Goal: Task Accomplishment & Management: Manage account settings

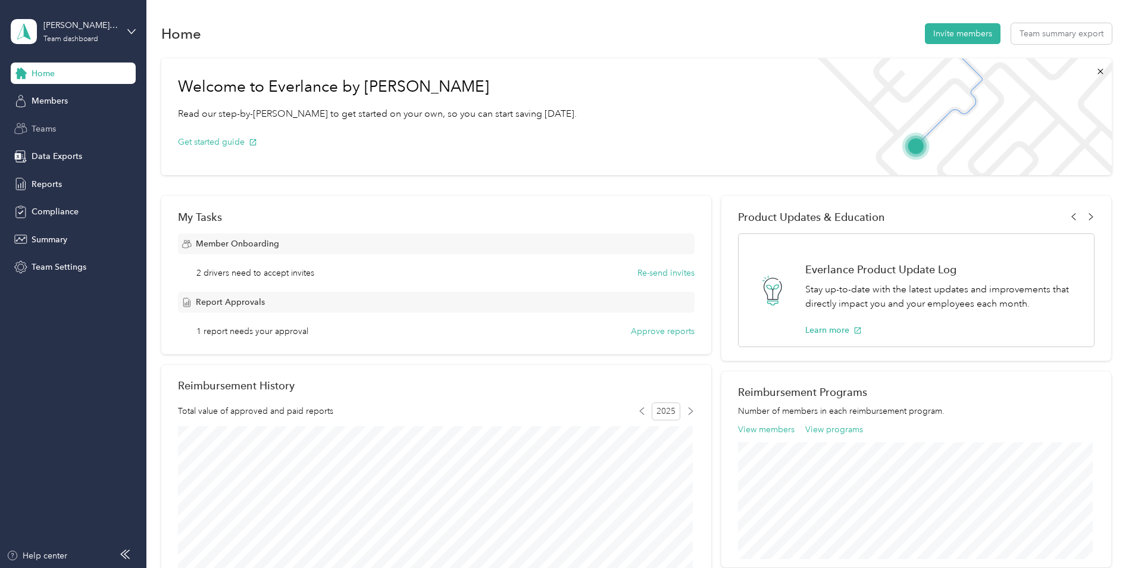
click at [42, 124] on span "Teams" at bounding box center [44, 129] width 24 height 12
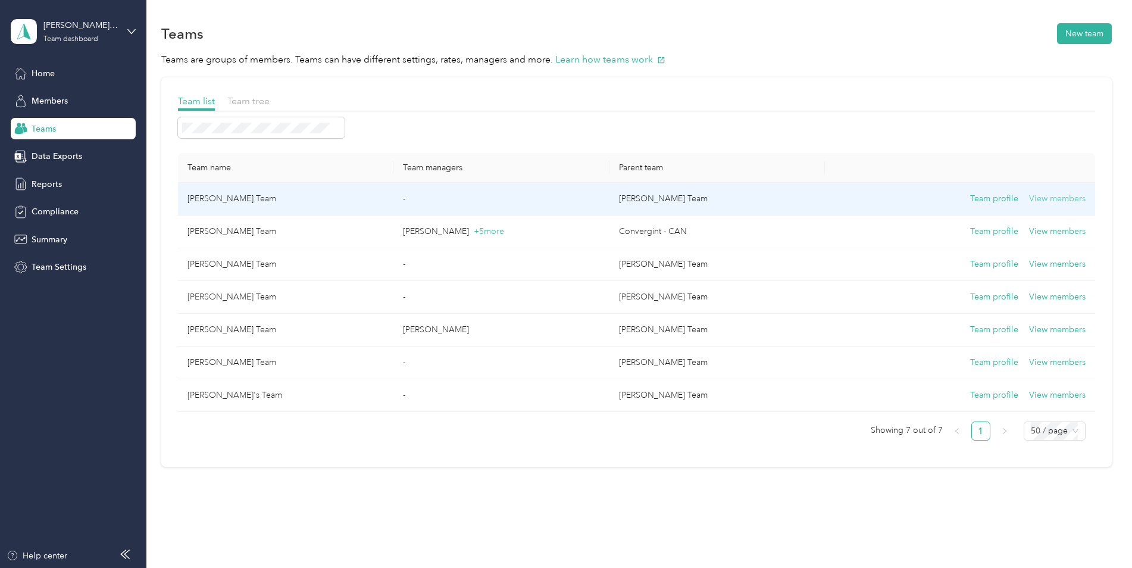
click at [1042, 199] on button "View members" at bounding box center [1057, 198] width 57 height 13
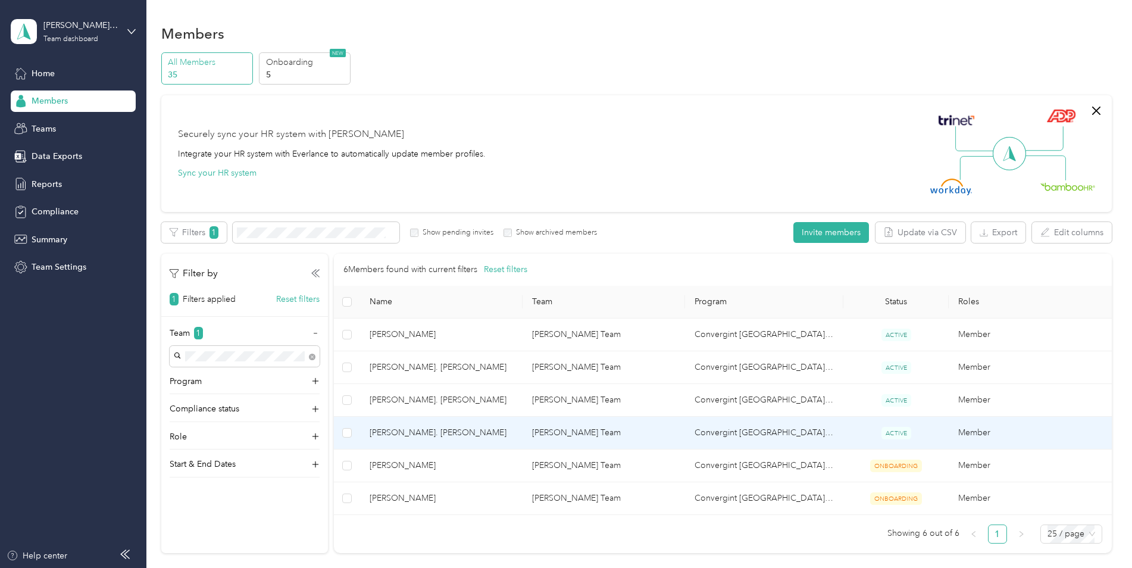
click at [352, 437] on td at bounding box center [347, 432] width 26 height 33
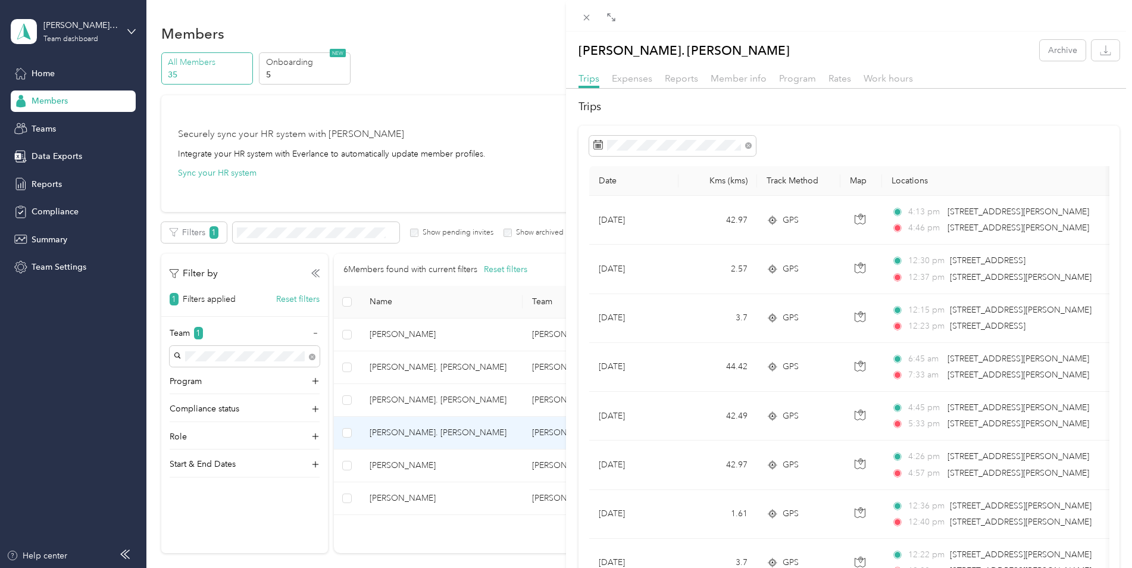
click at [347, 437] on div "[PERSON_NAME]. [PERSON_NAME] Archive Trips Expenses Reports Member info Program…" at bounding box center [566, 284] width 1132 height 568
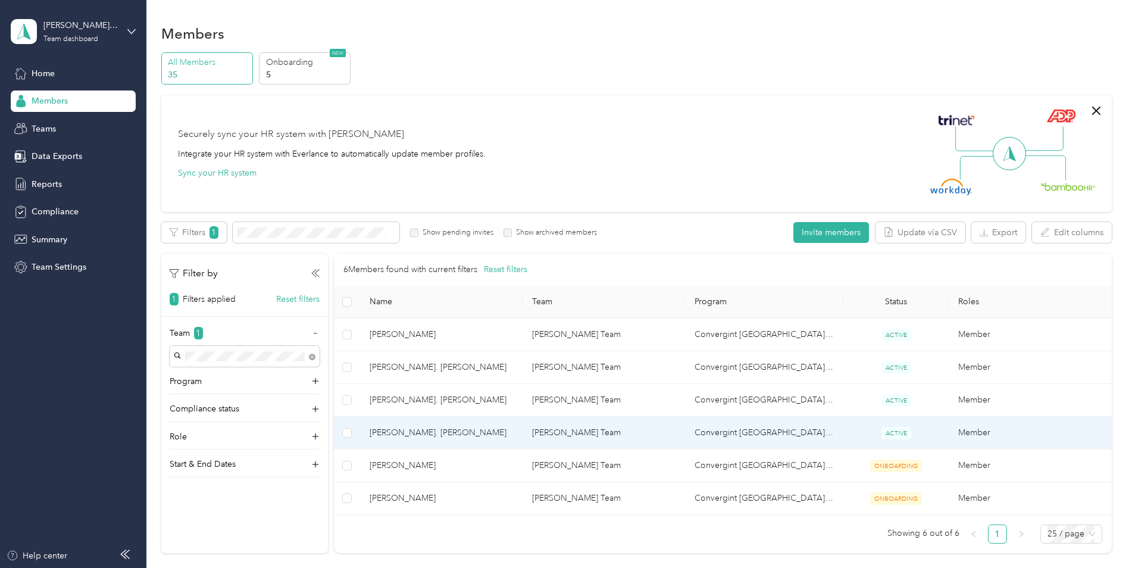
click at [347, 437] on label at bounding box center [347, 432] width 10 height 13
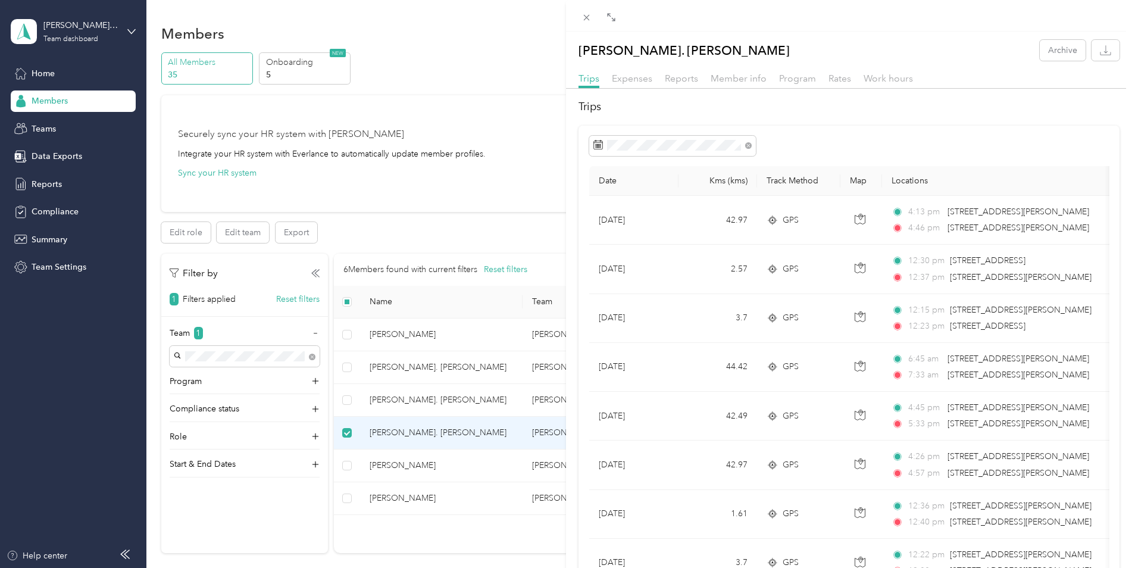
click at [62, 184] on div "[PERSON_NAME]. [PERSON_NAME] Archive Trips Expenses Reports Member info Program…" at bounding box center [566, 284] width 1132 height 568
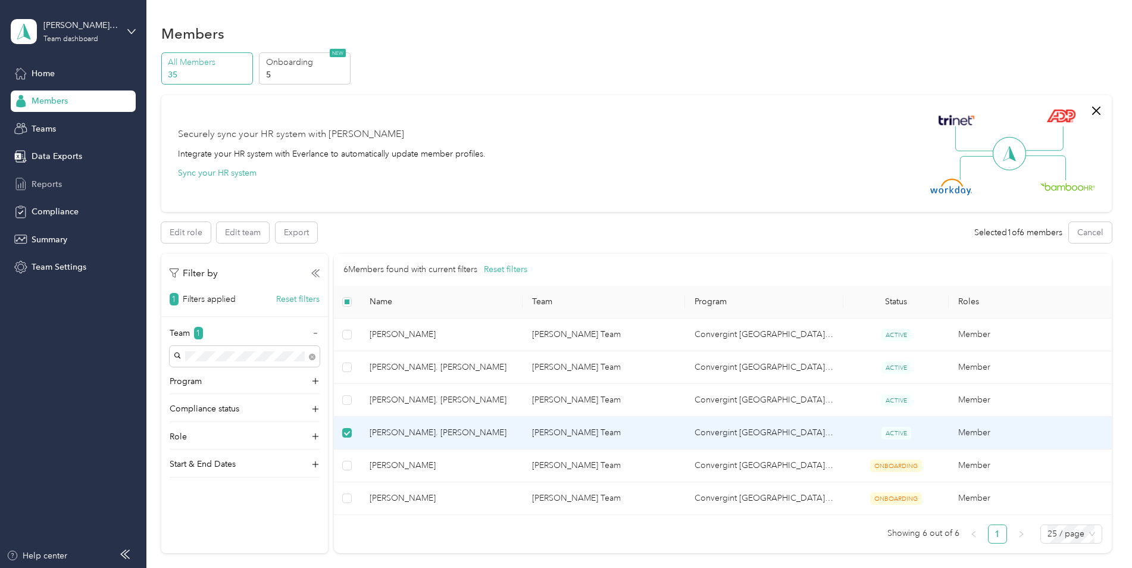
click at [55, 183] on span "Reports" at bounding box center [47, 184] width 30 height 12
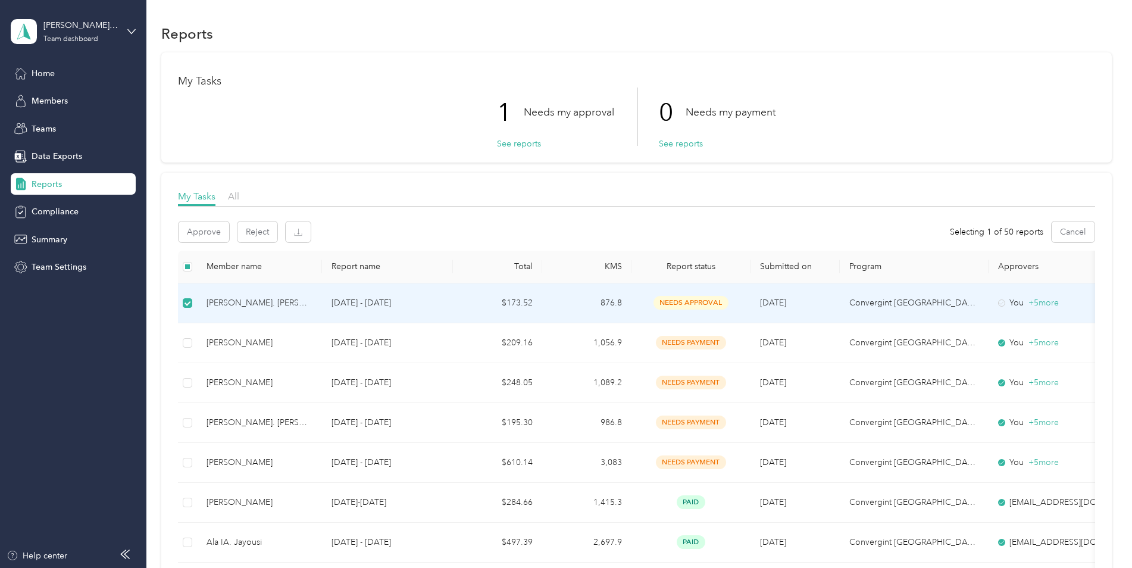
click at [687, 298] on span "needs approval" at bounding box center [690, 303] width 75 height 14
click at [678, 297] on span "needs approval" at bounding box center [690, 303] width 75 height 14
click at [998, 305] on div "You + 5 more" at bounding box center [1048, 302] width 100 height 13
click at [1003, 305] on icon at bounding box center [1001, 302] width 7 height 7
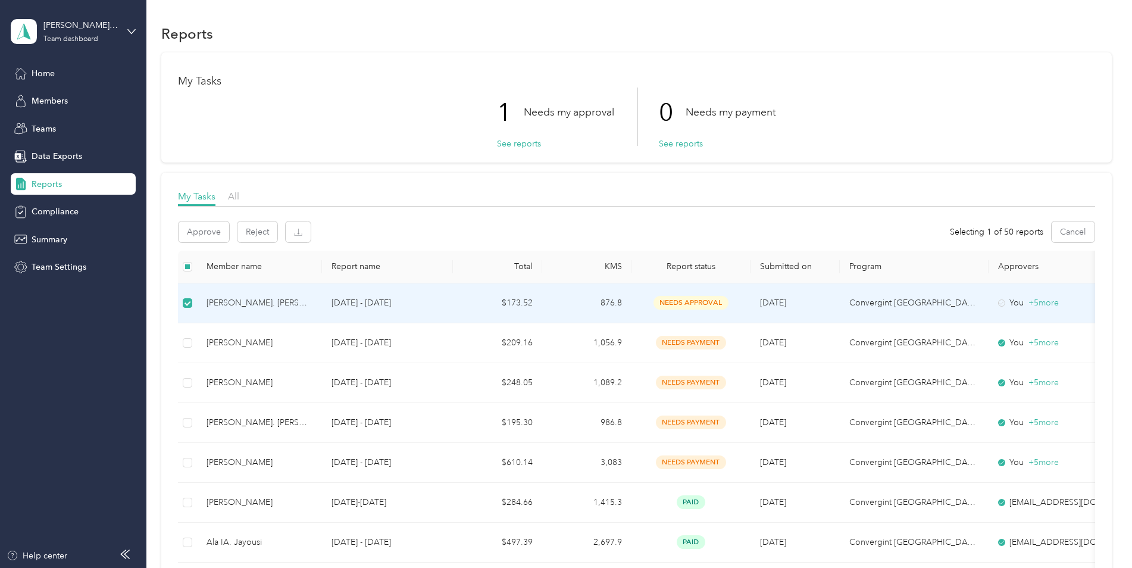
click at [1001, 305] on icon at bounding box center [1001, 302] width 7 height 7
click at [687, 302] on span "needs approval" at bounding box center [690, 303] width 75 height 14
click at [207, 236] on button "Approve" at bounding box center [203, 231] width 51 height 21
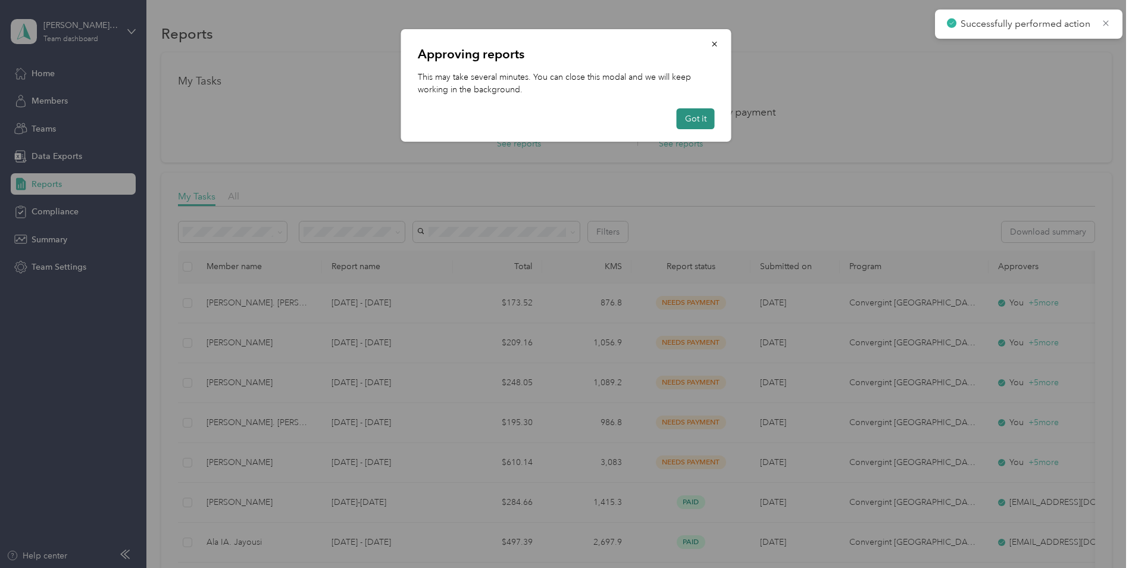
click at [694, 123] on button "Got it" at bounding box center [695, 118] width 38 height 21
